Goal: Check status: Check status

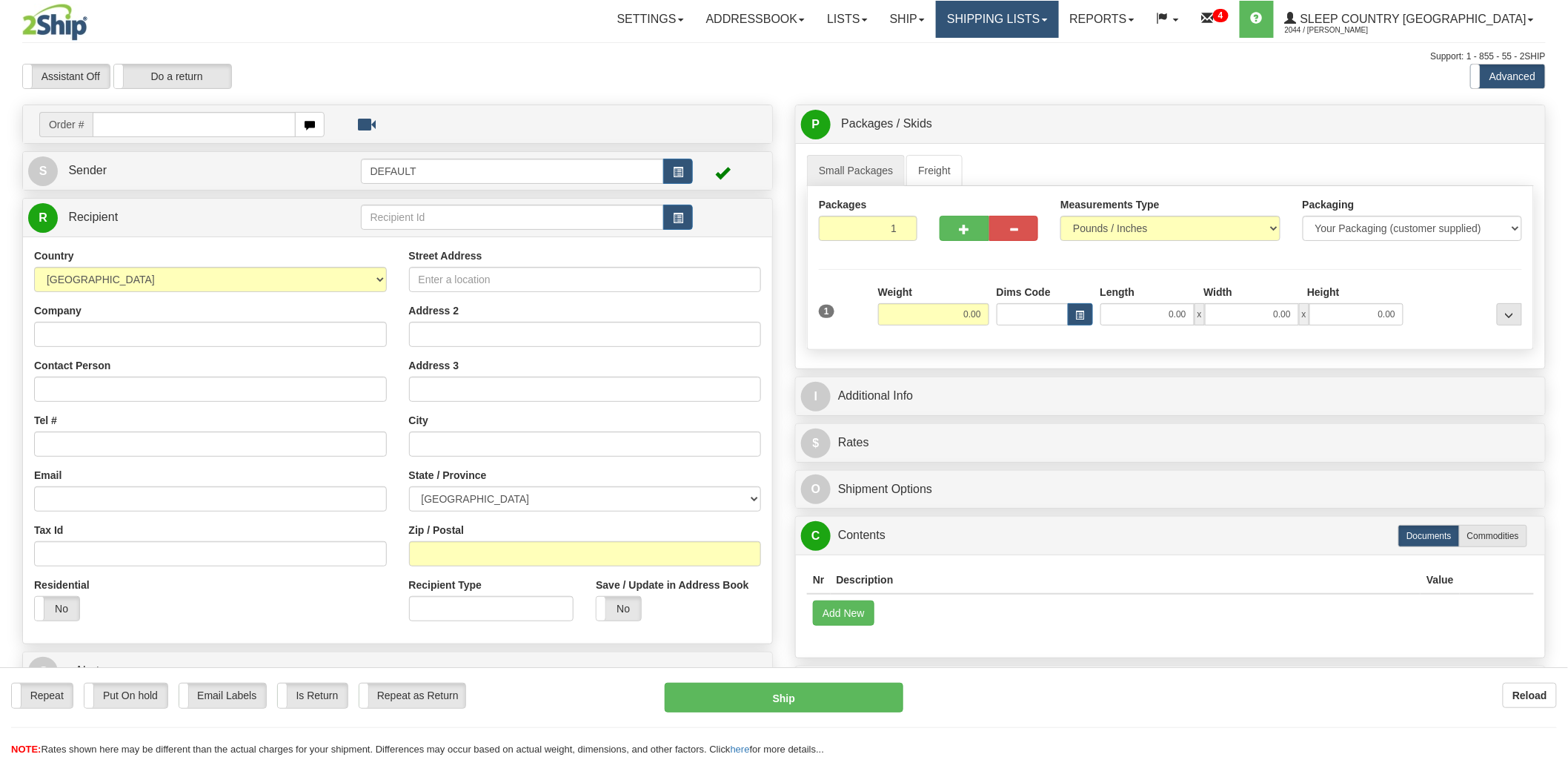
click at [1058, 15] on link "Shipping lists" at bounding box center [996, 19] width 123 height 37
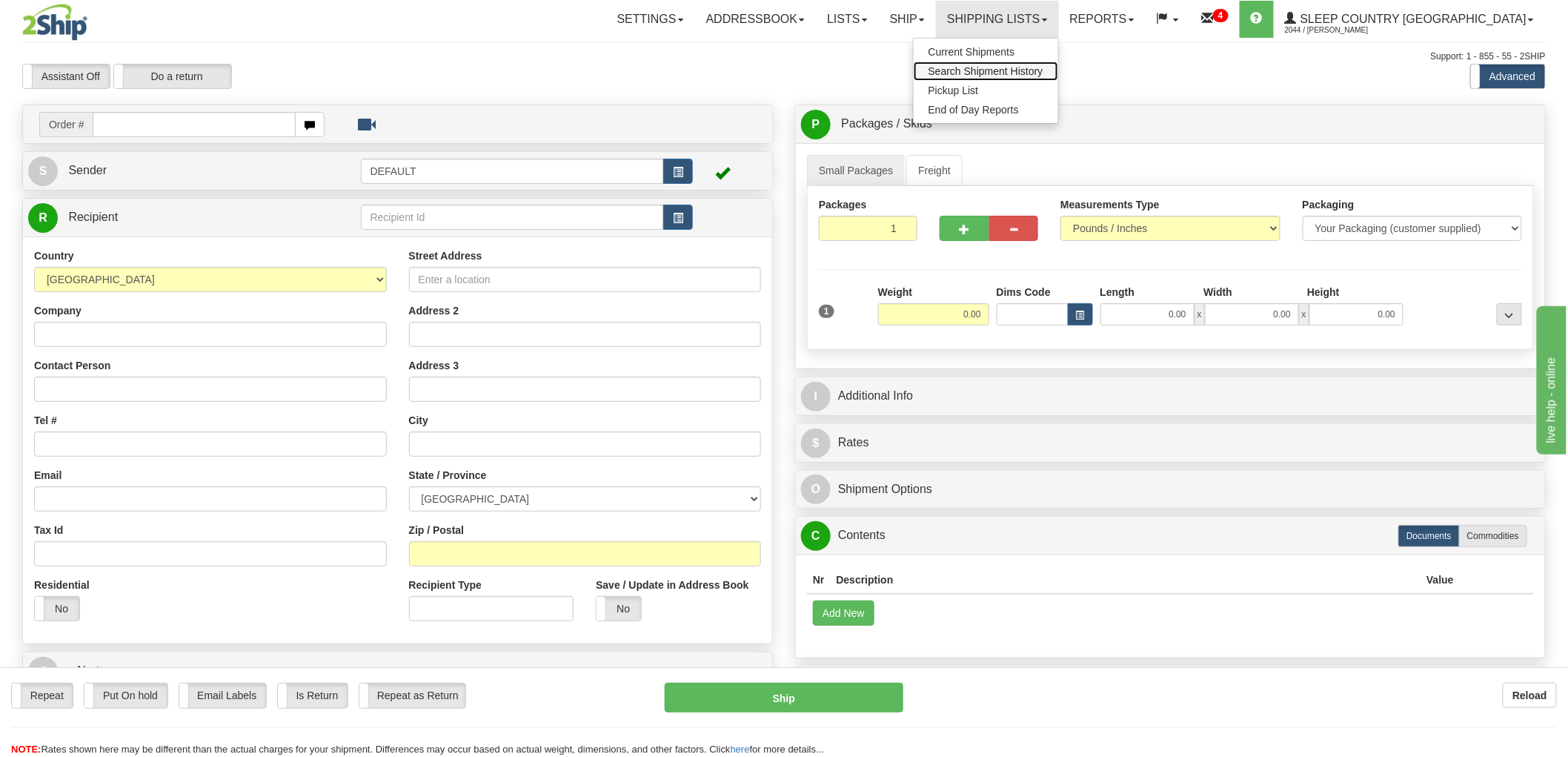
click at [1043, 65] on span "Search Shipment History" at bounding box center [985, 71] width 115 height 12
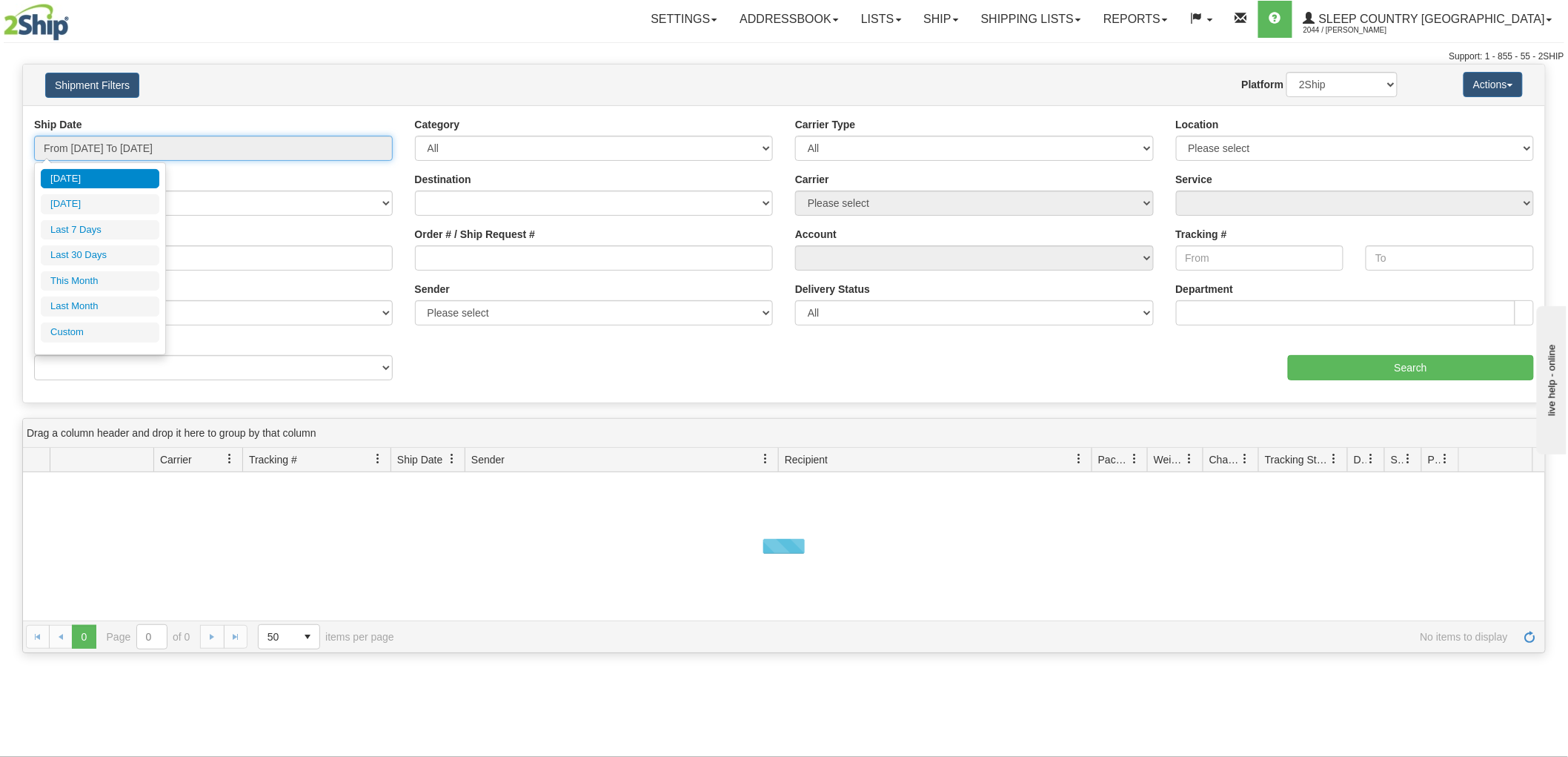
click at [77, 144] on input "From 08/13/2025 To 08/14/2025" at bounding box center [213, 148] width 359 height 25
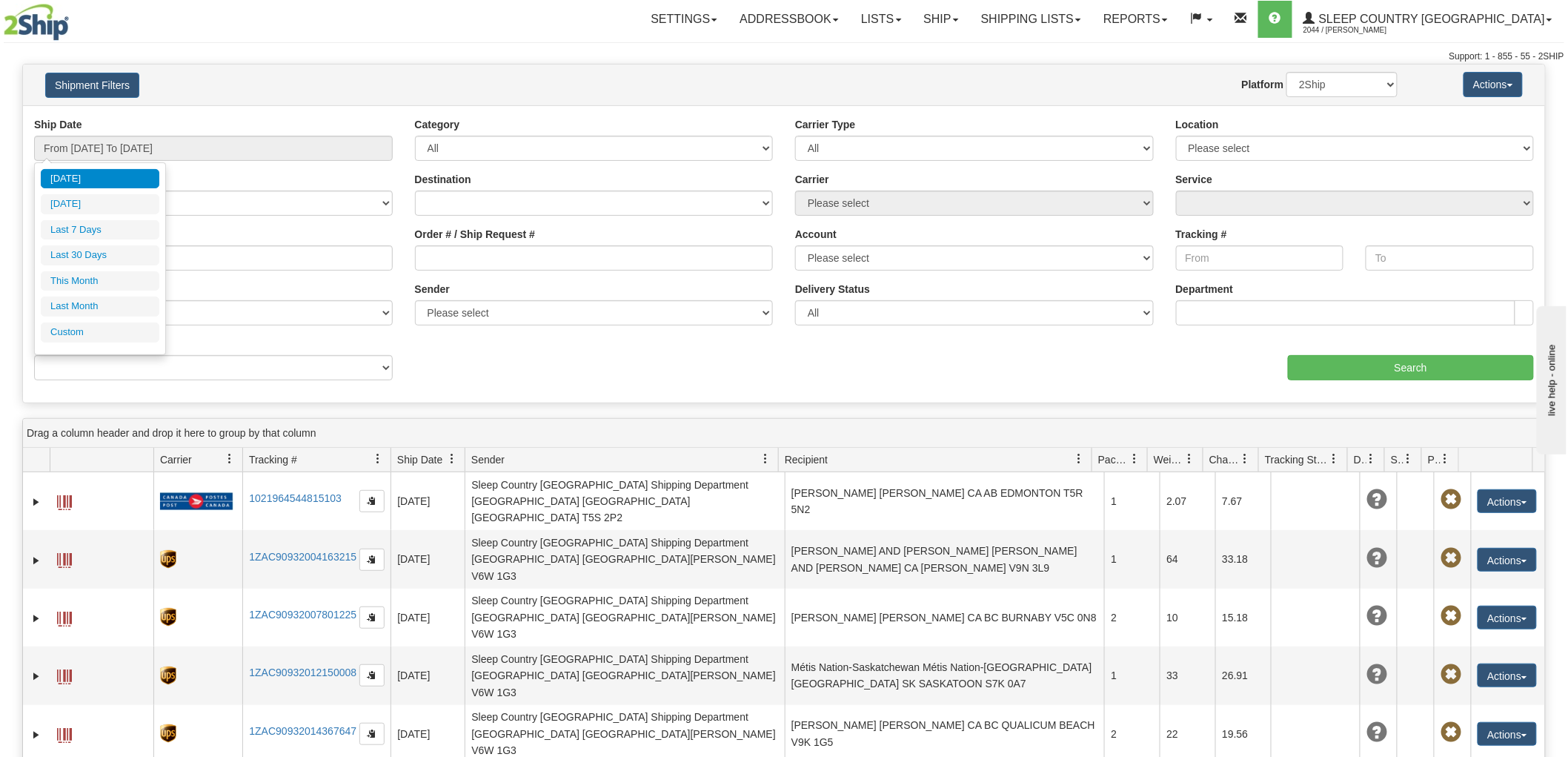
click at [77, 285] on li "This Month" at bounding box center [100, 281] width 119 height 20
type input "From 08/01/2025 To 08/31/2025"
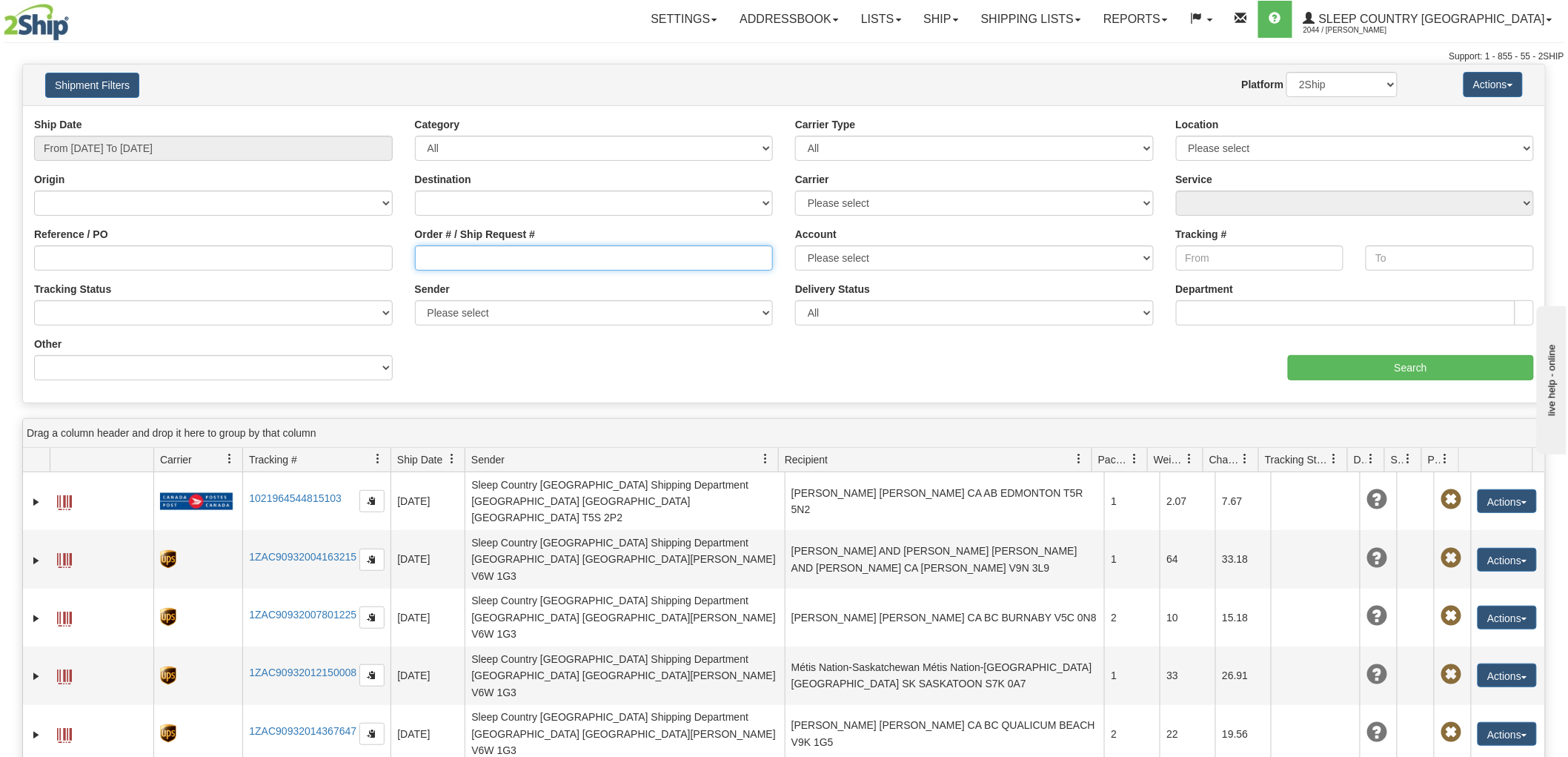
click at [501, 261] on input "Order # / Ship Request #" at bounding box center [594, 257] width 359 height 25
paste input "9000H955823"
type input "9000H955823"
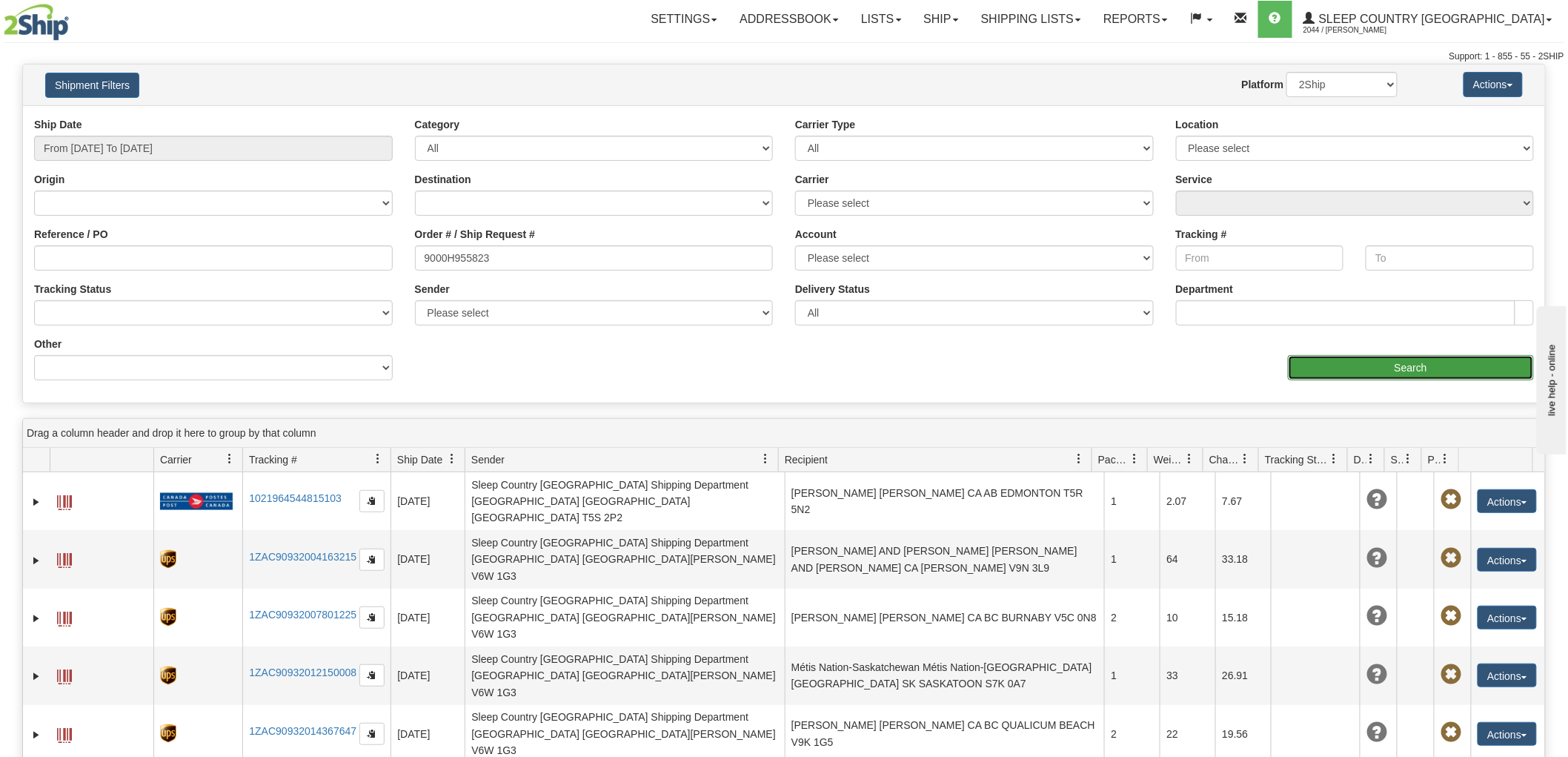
click at [1404, 373] on input "Search" at bounding box center [1410, 367] width 246 height 25
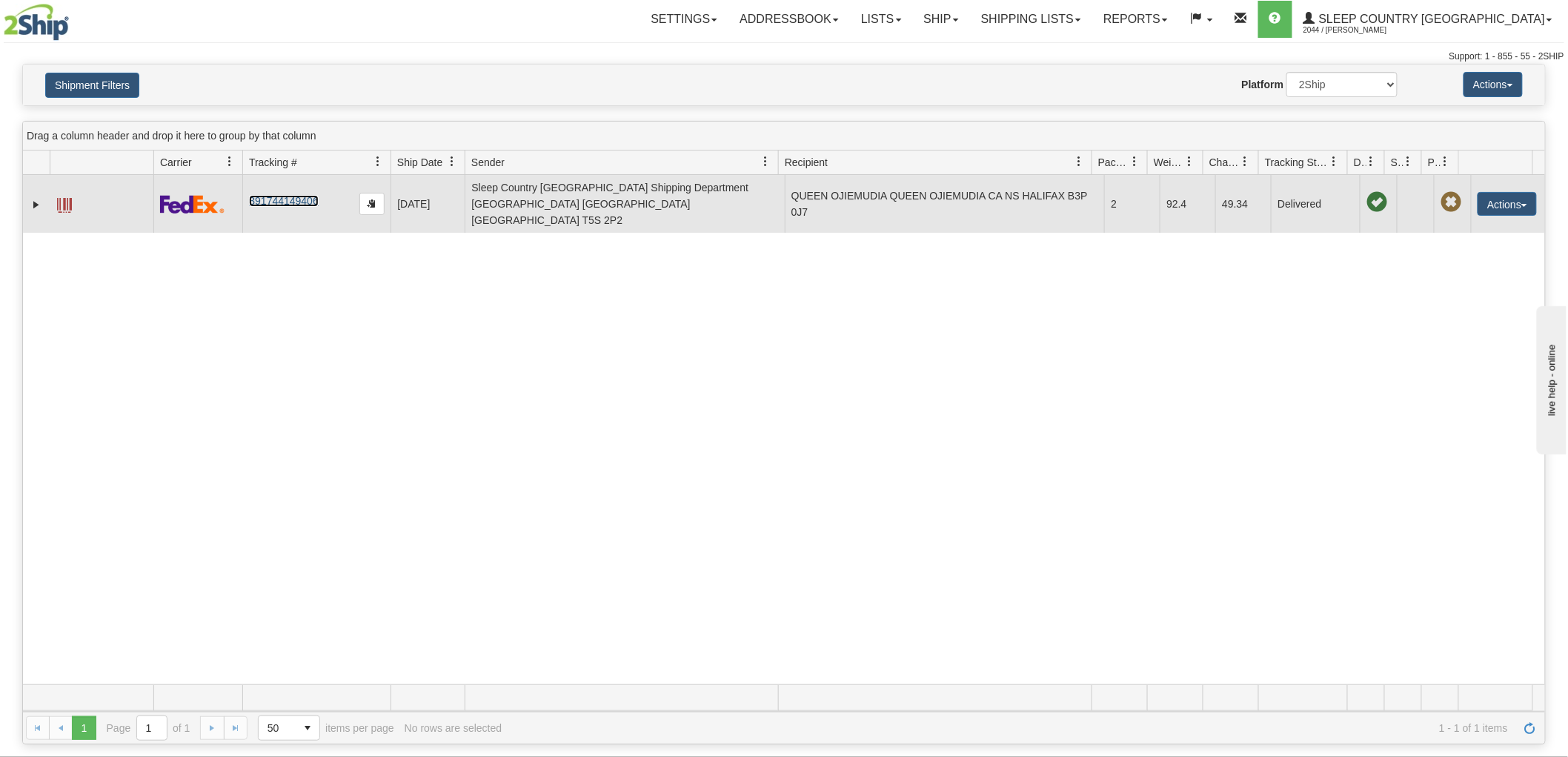
click at [301, 195] on link "391744149406" at bounding box center [283, 200] width 69 height 12
click at [270, 195] on link "391744149406" at bounding box center [283, 200] width 69 height 12
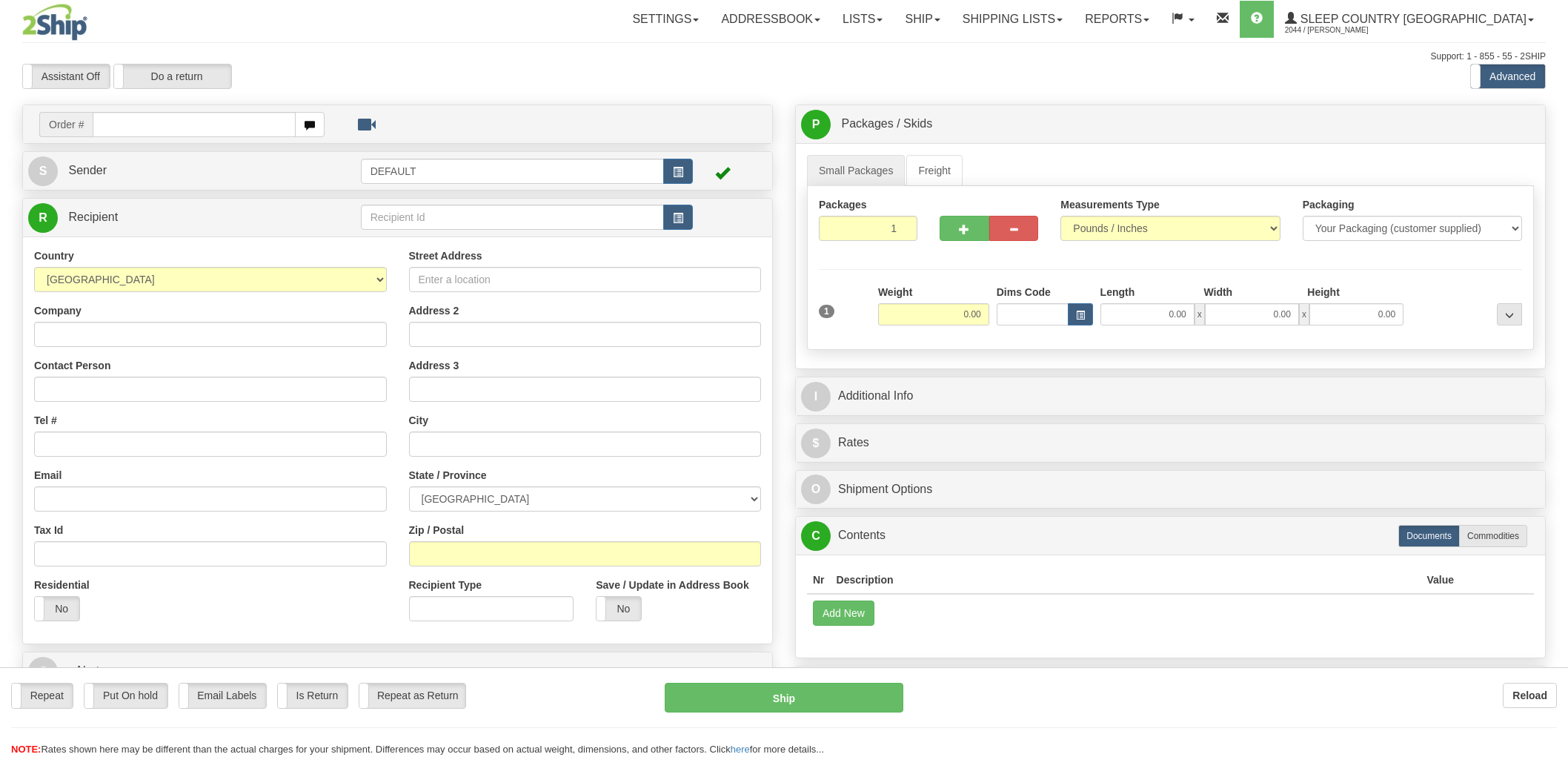
click at [1070, 10] on div at bounding box center [784, 378] width 1568 height 757
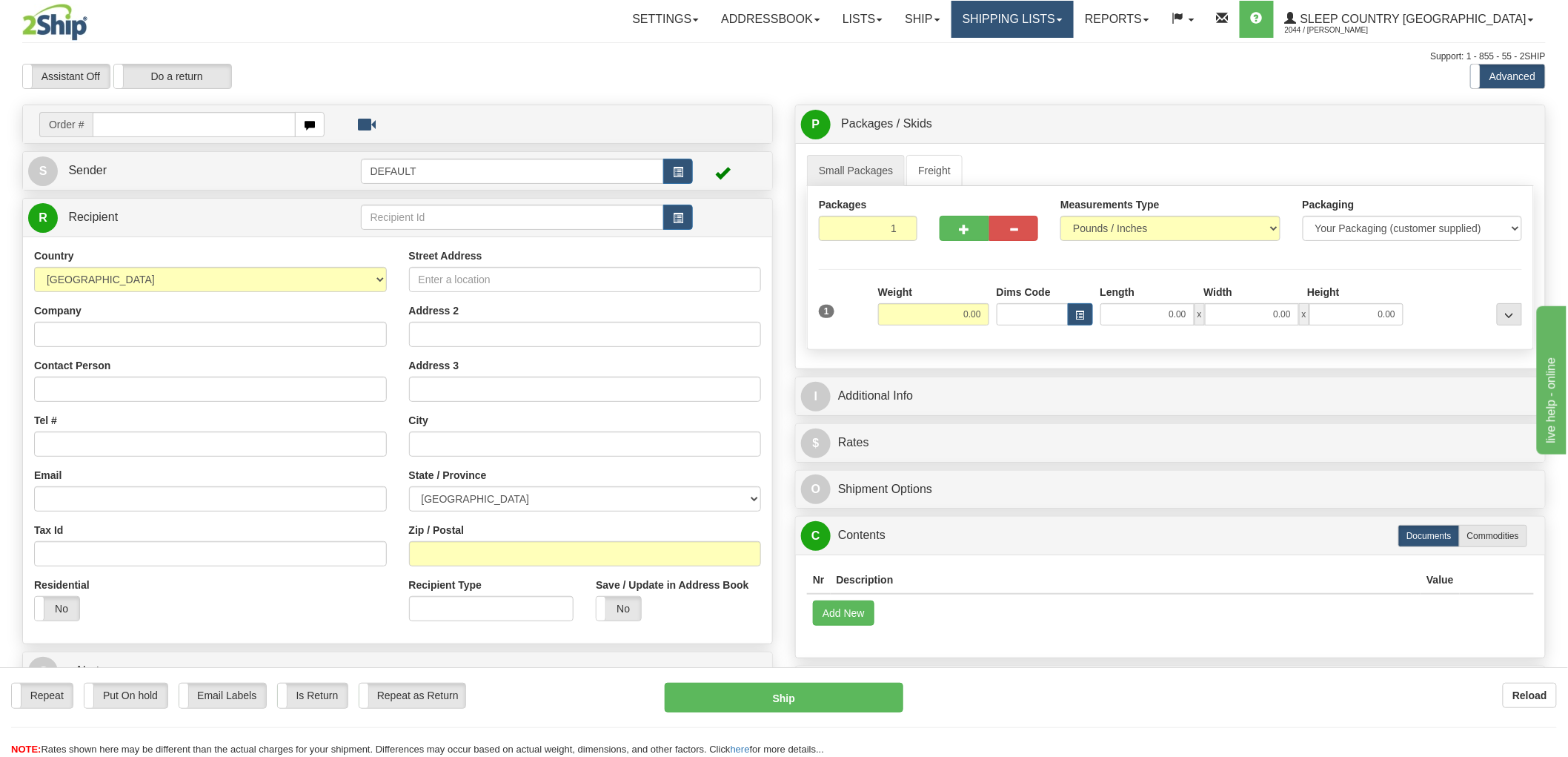
click at [1074, 23] on link "Shipping lists" at bounding box center [1012, 19] width 123 height 37
click at [1058, 72] on span "Search Shipment History" at bounding box center [1000, 71] width 115 height 12
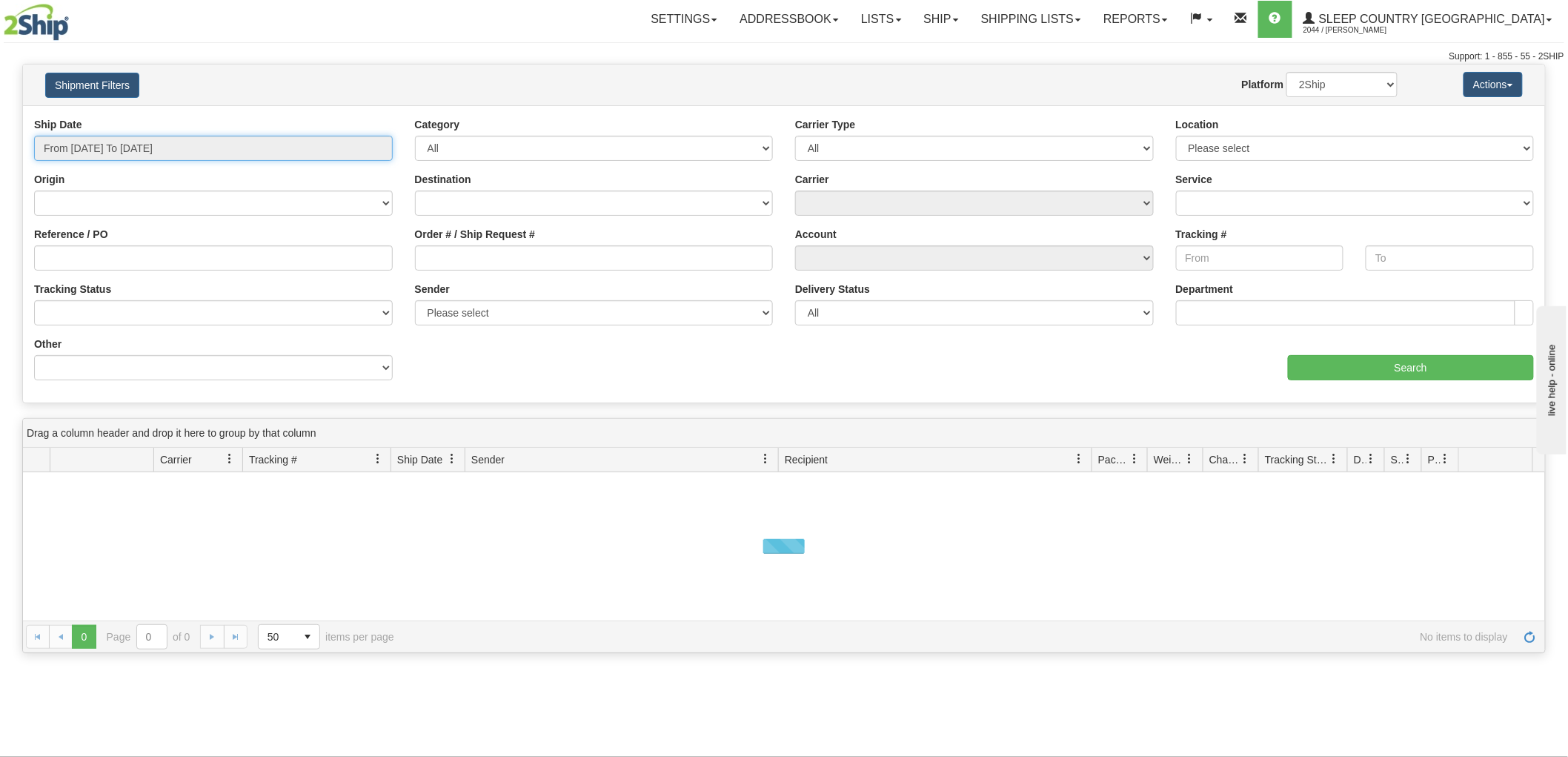
click at [81, 141] on input "From [DATE] To [DATE]" at bounding box center [213, 148] width 359 height 25
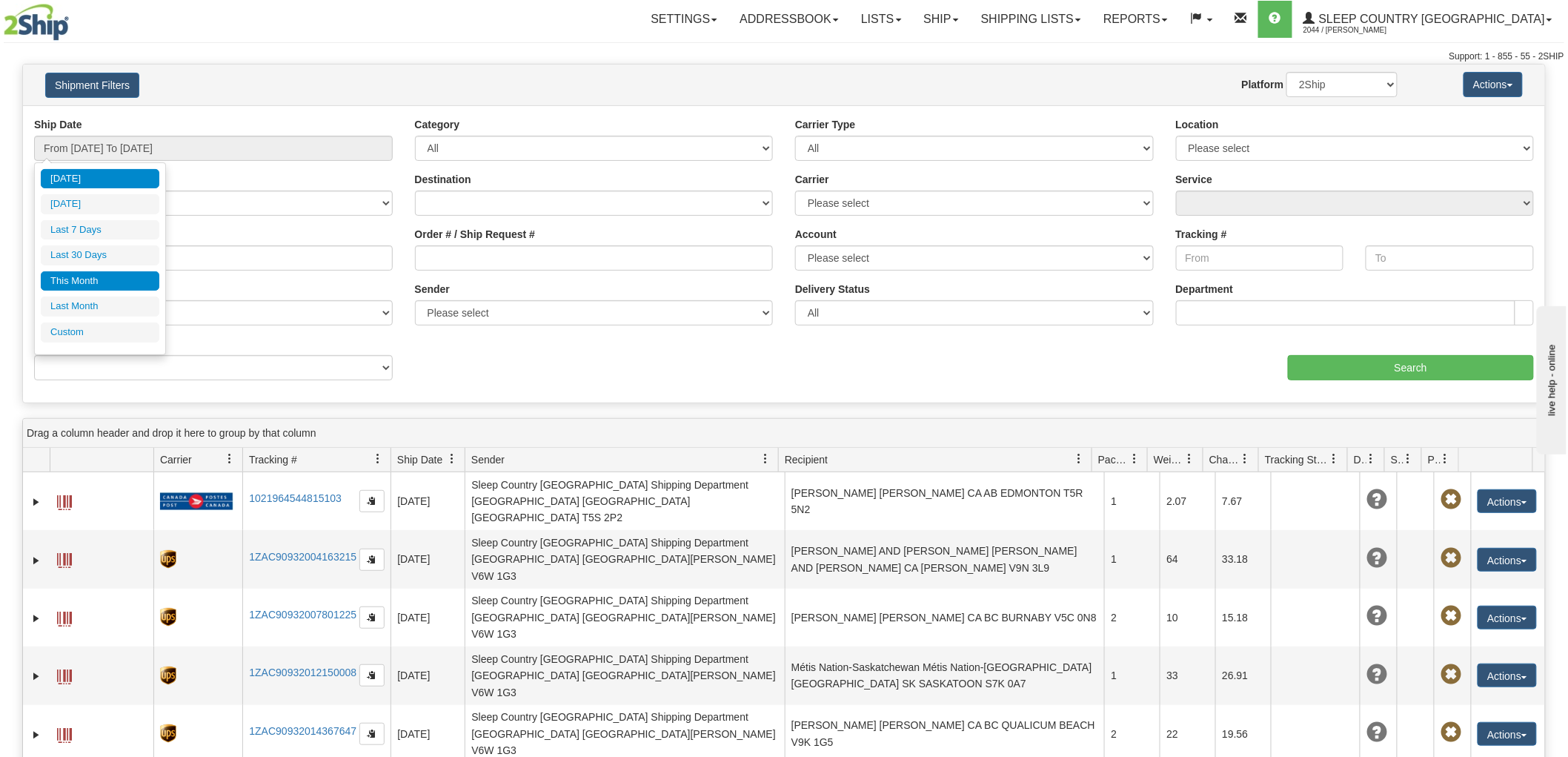
click at [85, 278] on li "This Month" at bounding box center [100, 281] width 119 height 20
type input "From [DATE] To [DATE]"
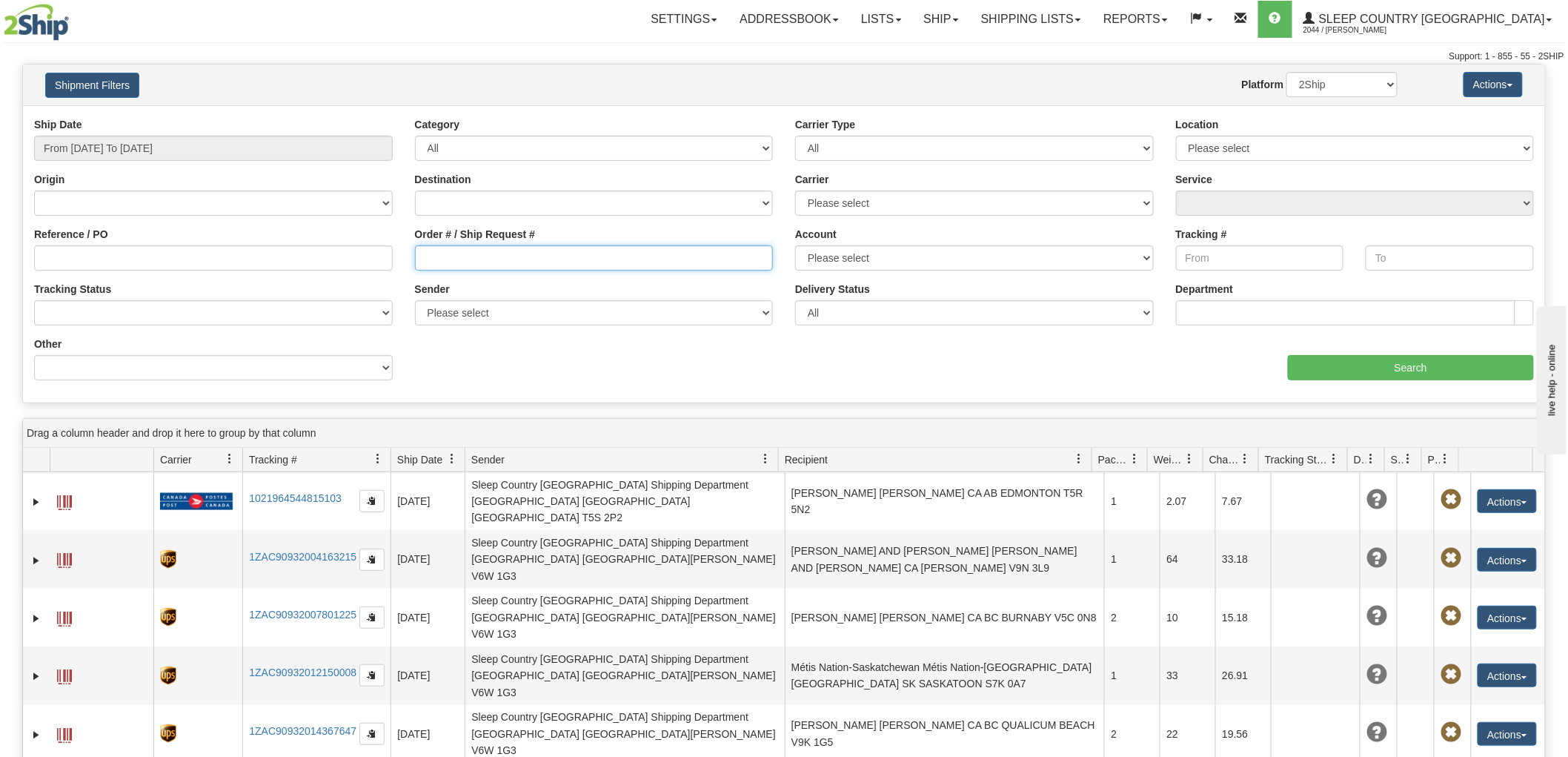
click at [419, 254] on input "Order # / Ship Request #" at bounding box center [594, 257] width 359 height 25
paste input "9000H955823"
type input "9000H955823"
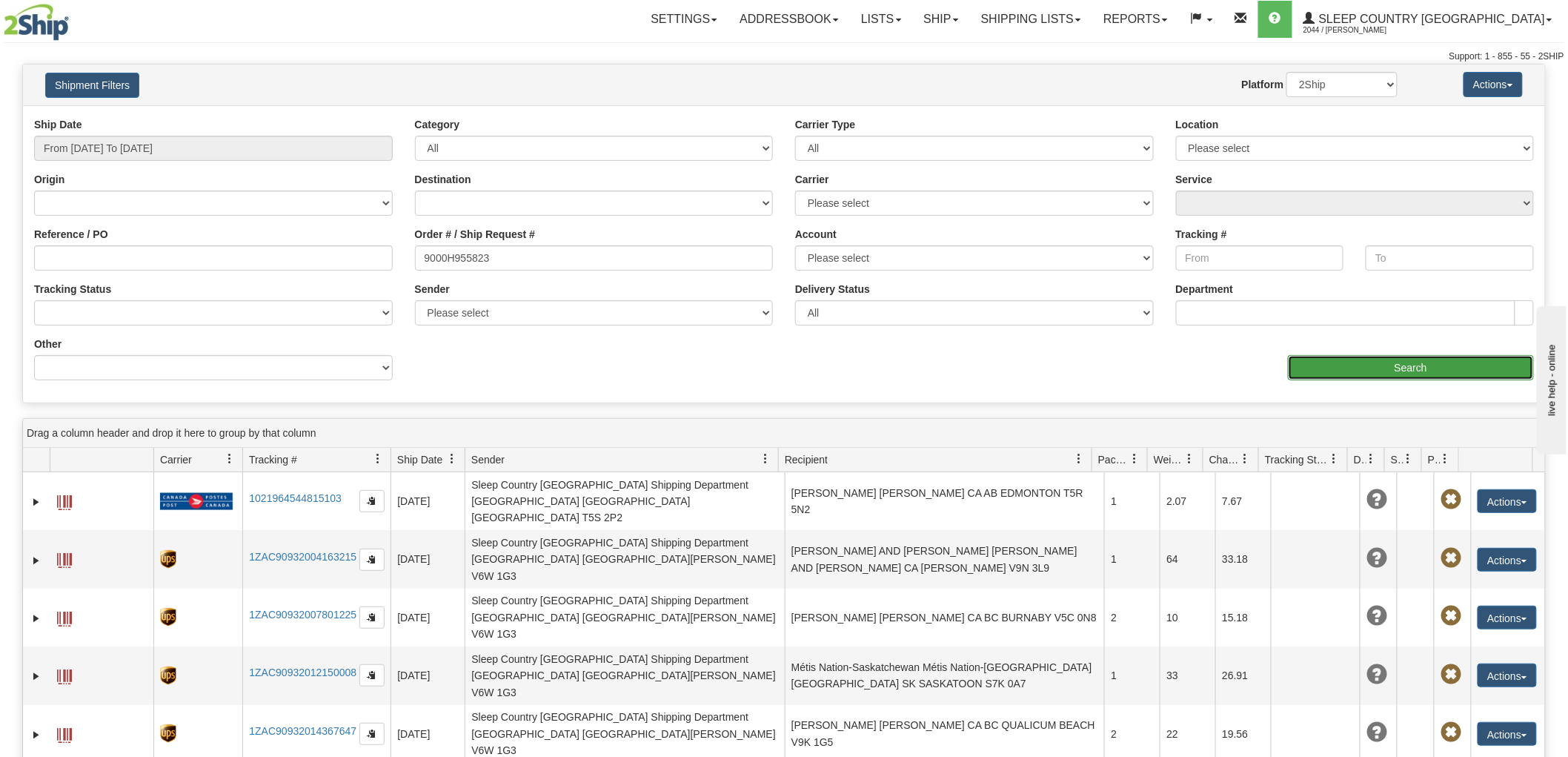
click at [1329, 360] on input "Search" at bounding box center [1410, 367] width 246 height 25
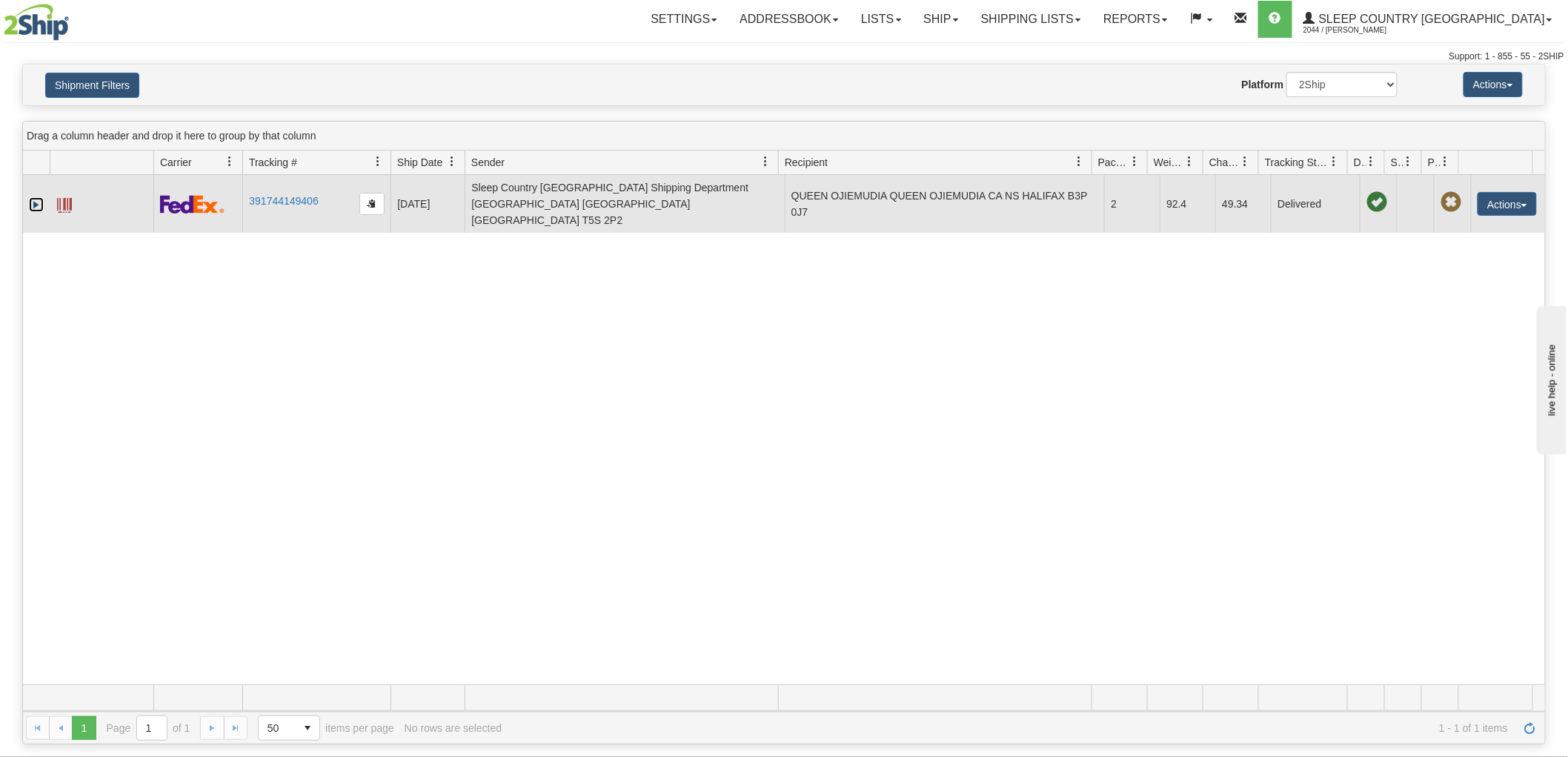
click at [34, 200] on link "Expand" at bounding box center [36, 205] width 15 height 15
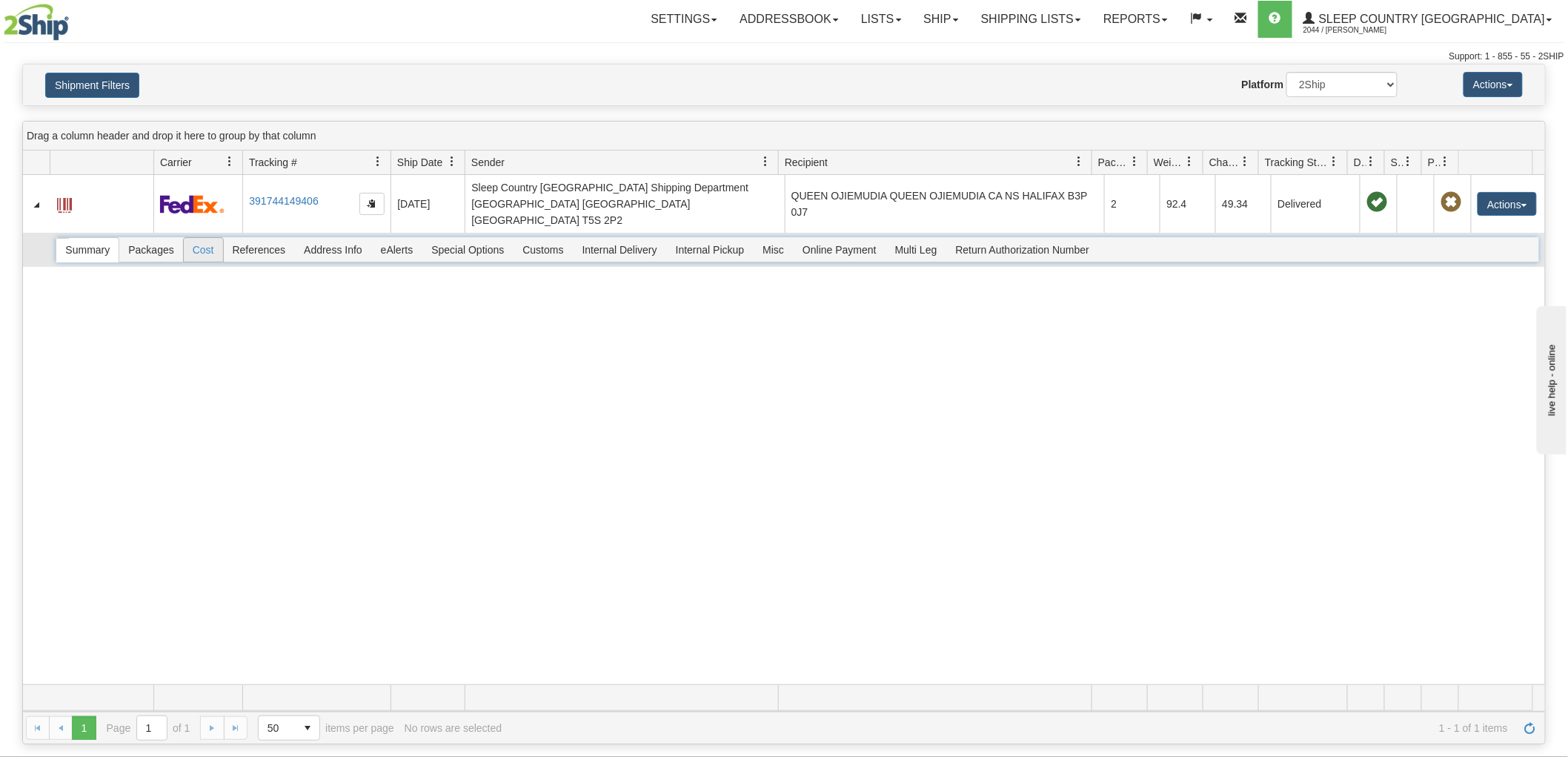
click at [201, 238] on span "Cost" at bounding box center [203, 250] width 40 height 24
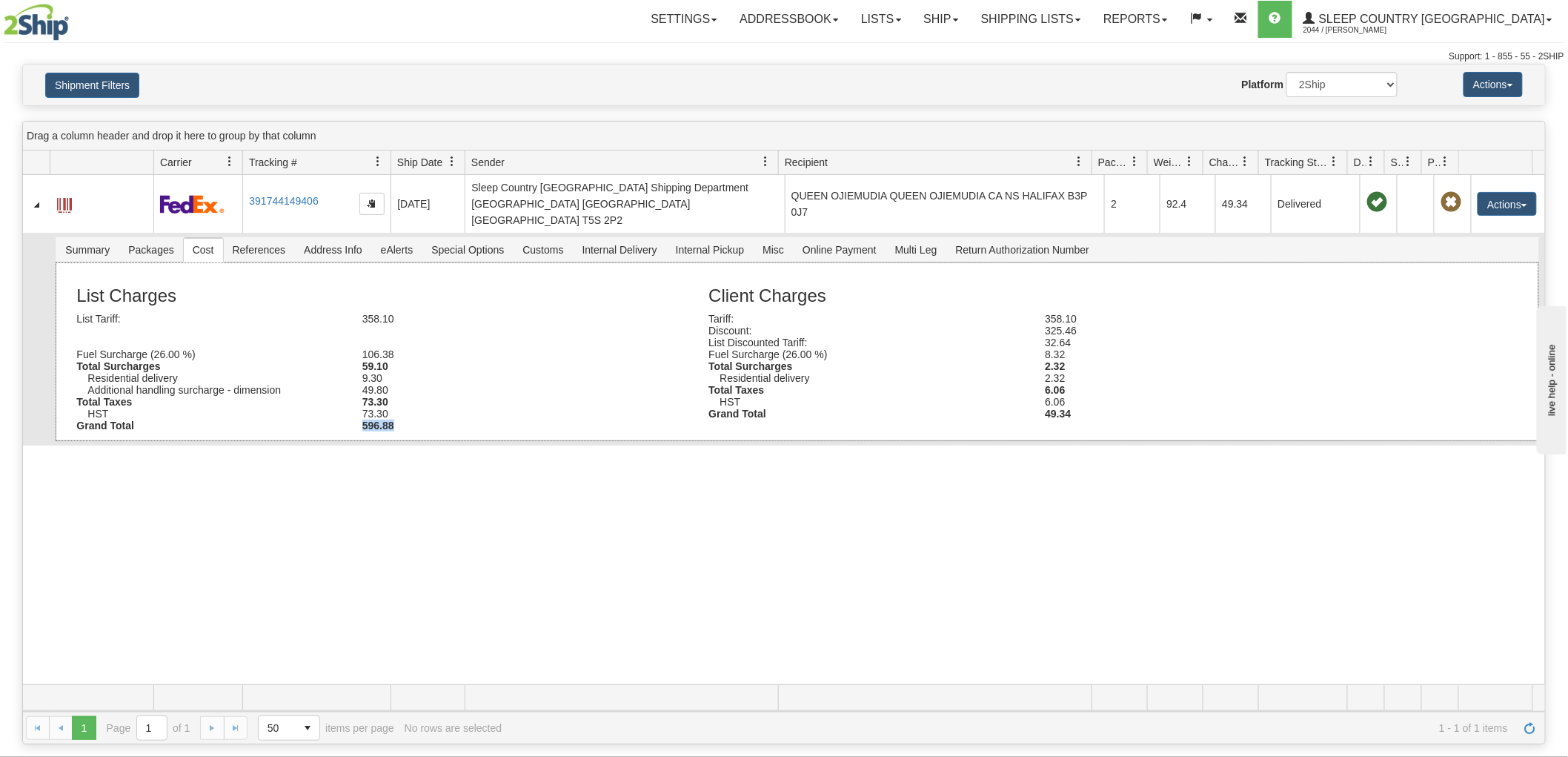
drag, startPoint x: 395, startPoint y: 407, endPoint x: 357, endPoint y: 408, distance: 38.0
click at [357, 420] on div "596.88" at bounding box center [493, 425] width 285 height 12
